Goal: Task Accomplishment & Management: Manage account settings

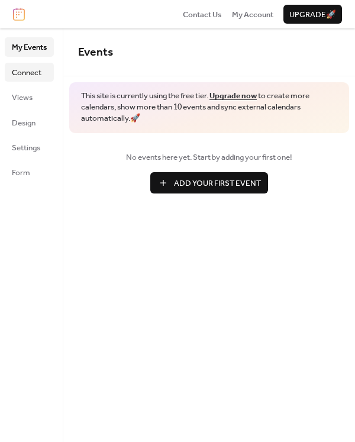
click at [22, 72] on span "Connect" at bounding box center [27, 73] width 30 height 12
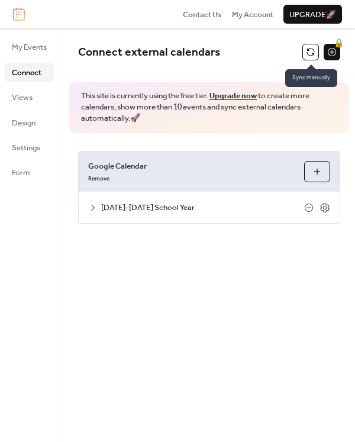
click at [313, 53] on button at bounding box center [310, 52] width 17 height 17
click at [323, 210] on icon at bounding box center [325, 207] width 11 height 11
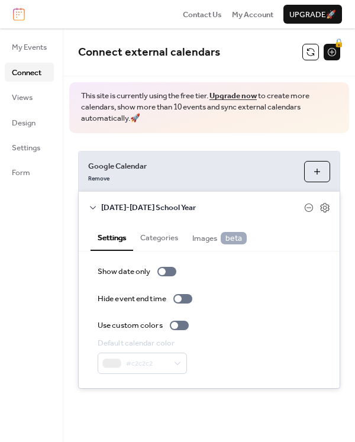
click at [169, 233] on button "Categories" at bounding box center [159, 236] width 52 height 27
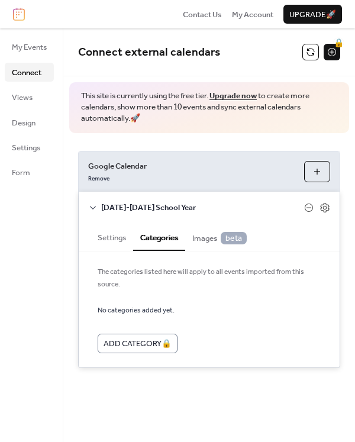
click at [112, 236] on button "Settings" at bounding box center [112, 236] width 43 height 27
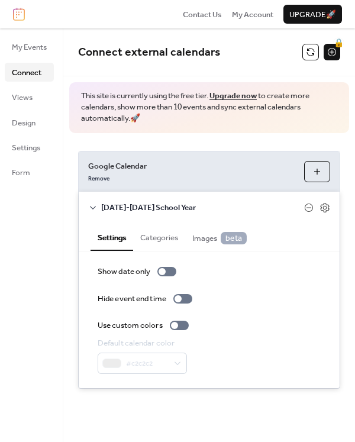
click at [206, 238] on span "Images beta" at bounding box center [219, 238] width 54 height 12
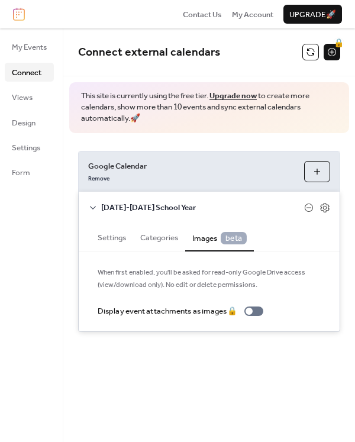
click at [118, 233] on button "Settings" at bounding box center [112, 236] width 43 height 27
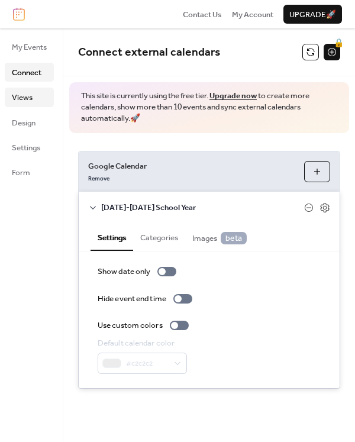
click at [29, 101] on span "Views" at bounding box center [22, 98] width 21 height 12
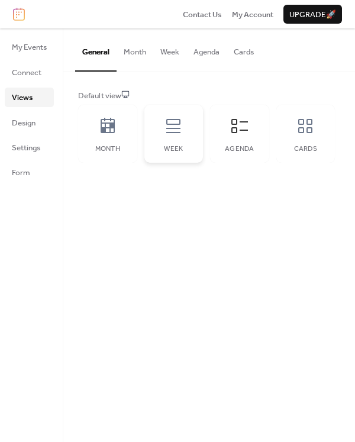
click at [189, 134] on div "Week" at bounding box center [173, 134] width 59 height 58
